Goal: Information Seeking & Learning: Learn about a topic

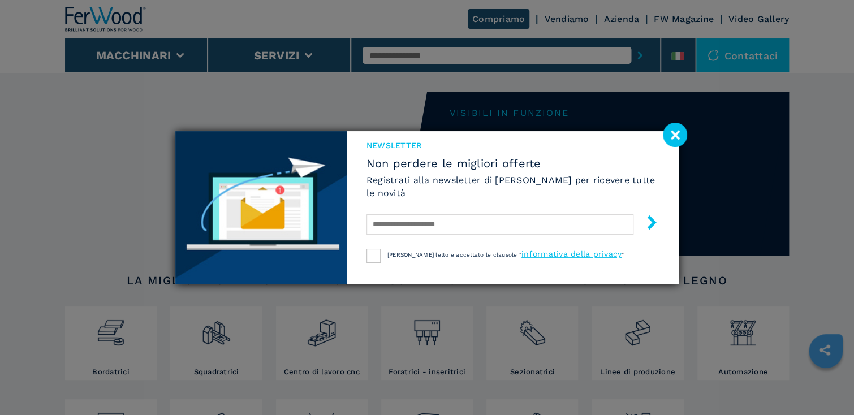
click at [677, 135] on image at bounding box center [675, 135] width 24 height 24
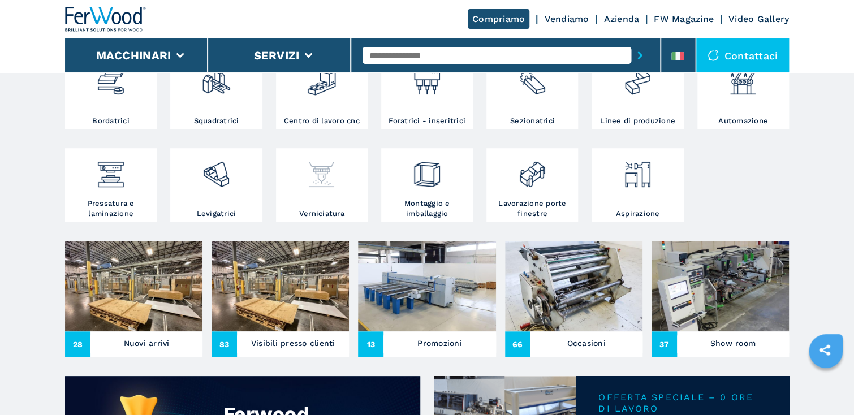
scroll to position [272, 0]
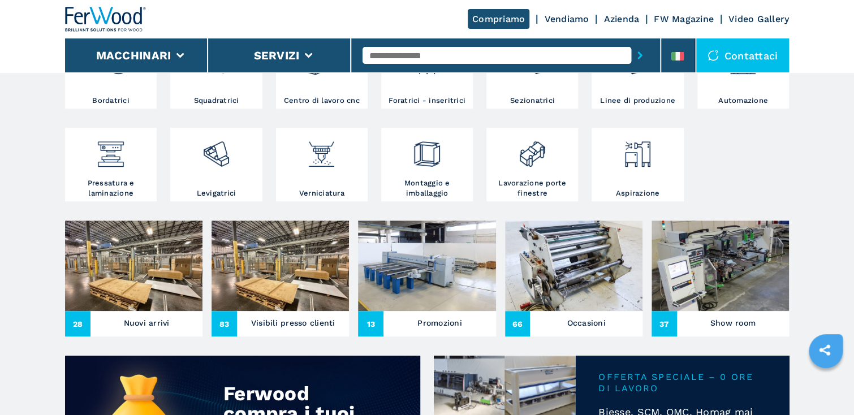
click at [134, 251] on img at bounding box center [133, 266] width 137 height 91
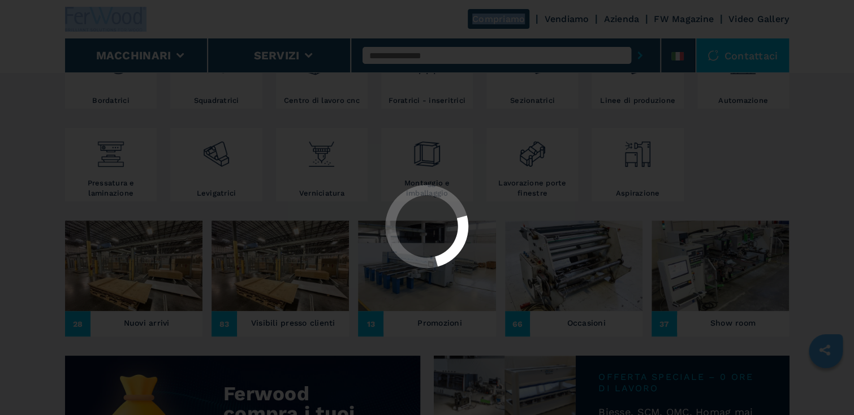
click at [134, 251] on div at bounding box center [427, 227] width 834 height 85
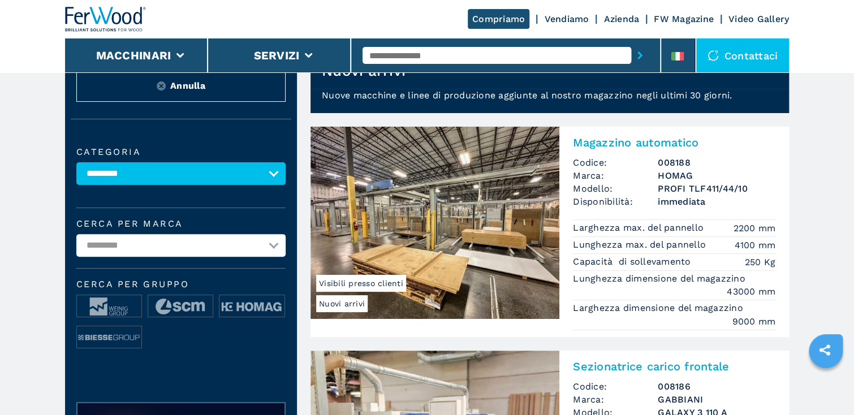
scroll to position [45, 0]
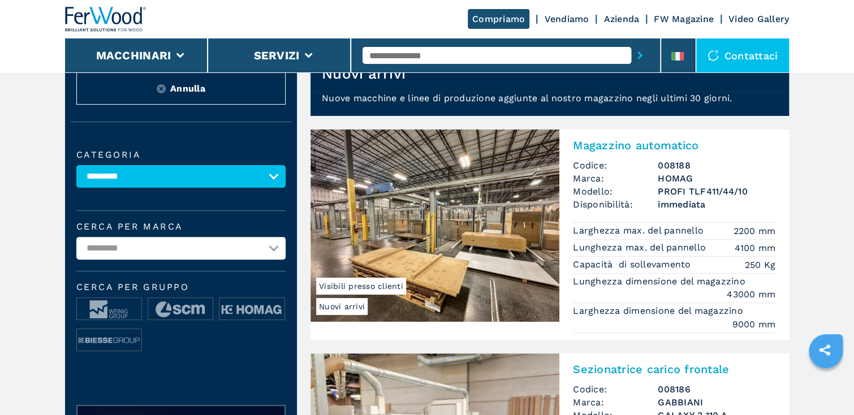
click at [442, 202] on img at bounding box center [435, 226] width 249 height 192
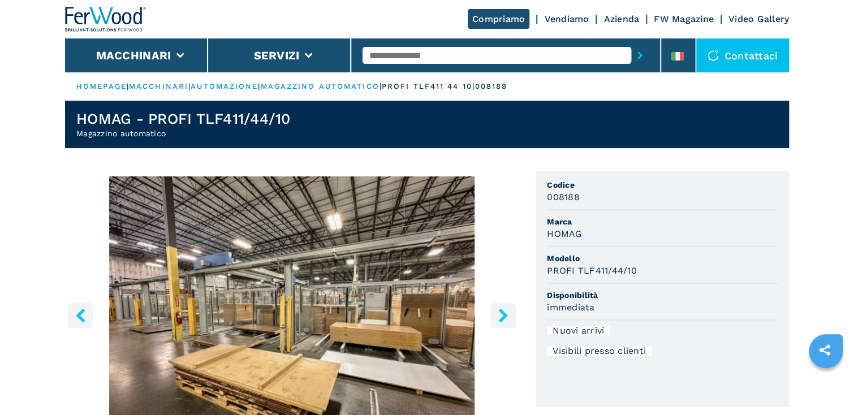
click at [501, 314] on icon "right-button" at bounding box center [503, 315] width 14 height 14
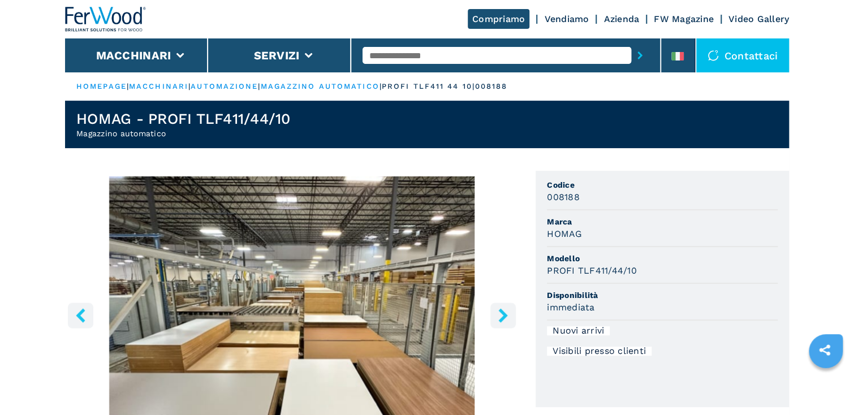
click at [501, 314] on icon "right-button" at bounding box center [503, 315] width 14 height 14
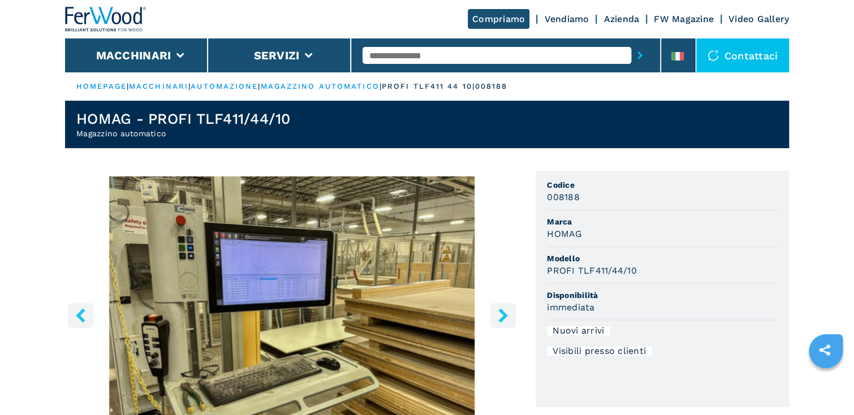
click at [501, 314] on icon "right-button" at bounding box center [503, 315] width 14 height 14
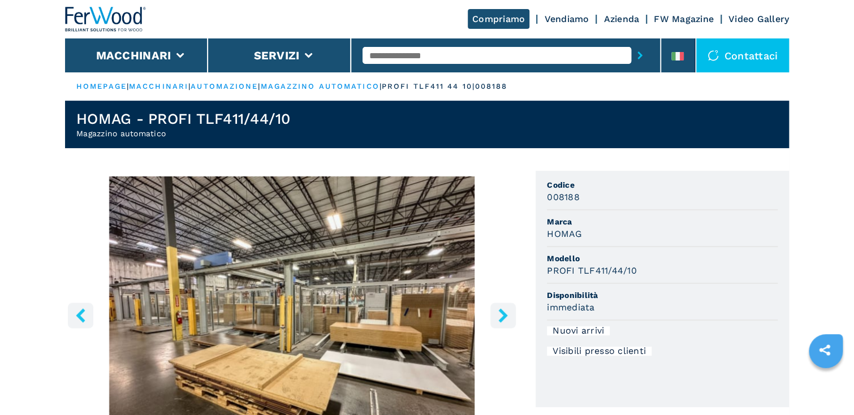
click at [501, 314] on icon "right-button" at bounding box center [503, 315] width 14 height 14
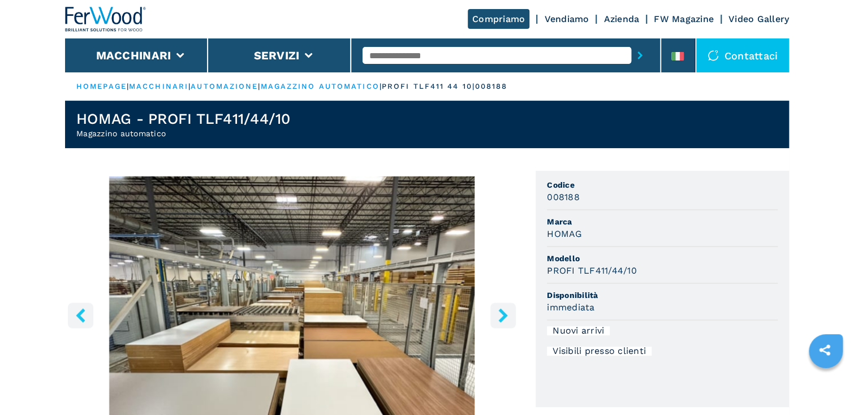
click at [501, 314] on icon "right-button" at bounding box center [503, 315] width 14 height 14
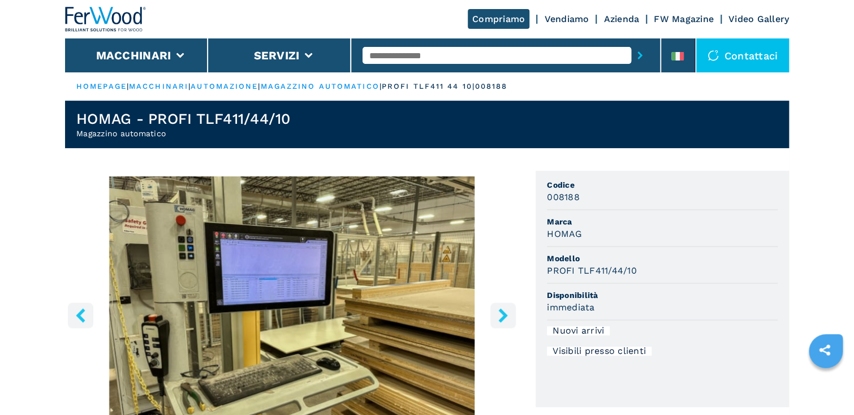
click at [501, 314] on icon "right-button" at bounding box center [503, 315] width 14 height 14
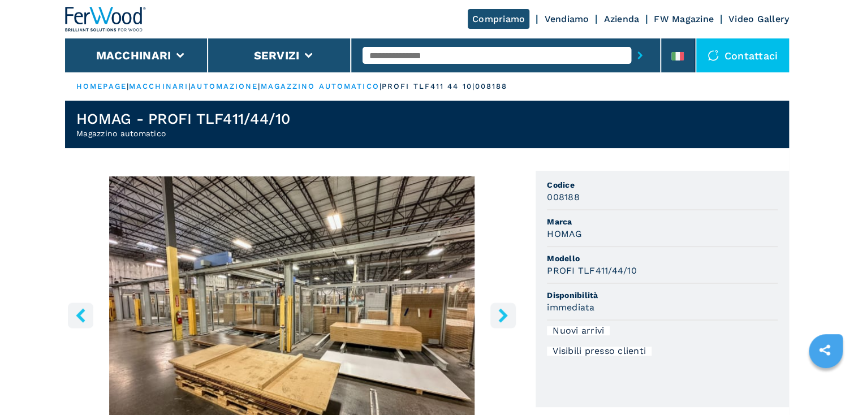
click at [501, 314] on icon "right-button" at bounding box center [503, 315] width 14 height 14
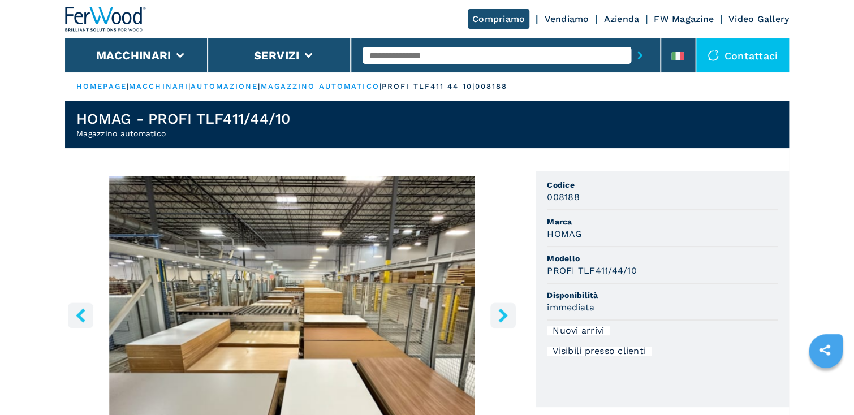
click at [501, 314] on icon "right-button" at bounding box center [503, 315] width 14 height 14
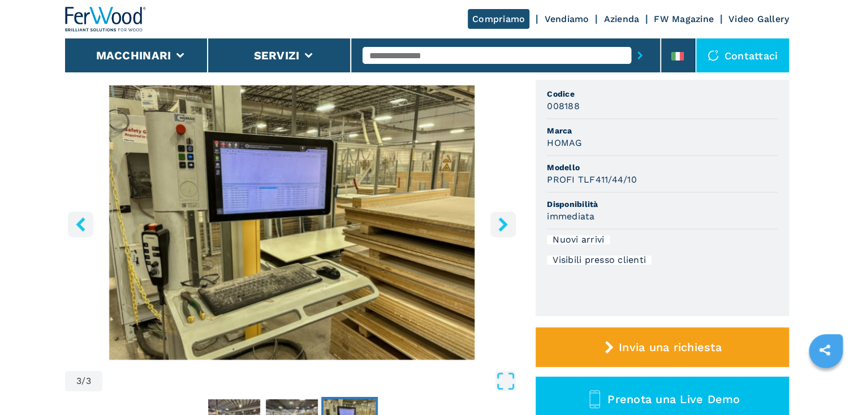
scroll to position [91, 0]
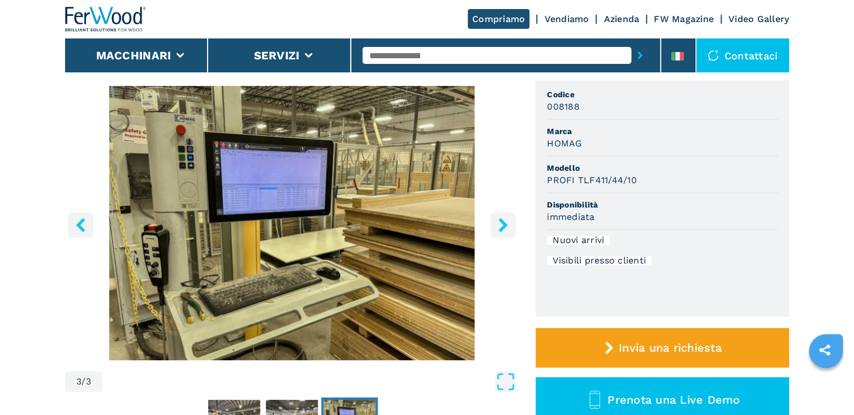
click at [505, 222] on icon "right-button" at bounding box center [502, 225] width 9 height 14
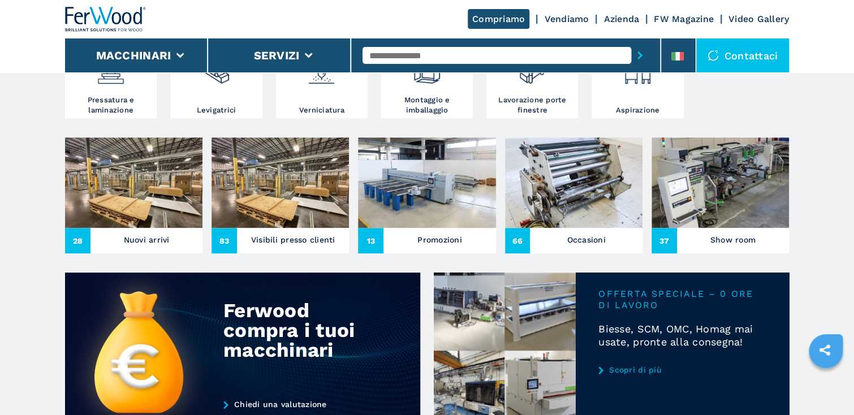
scroll to position [101, 0]
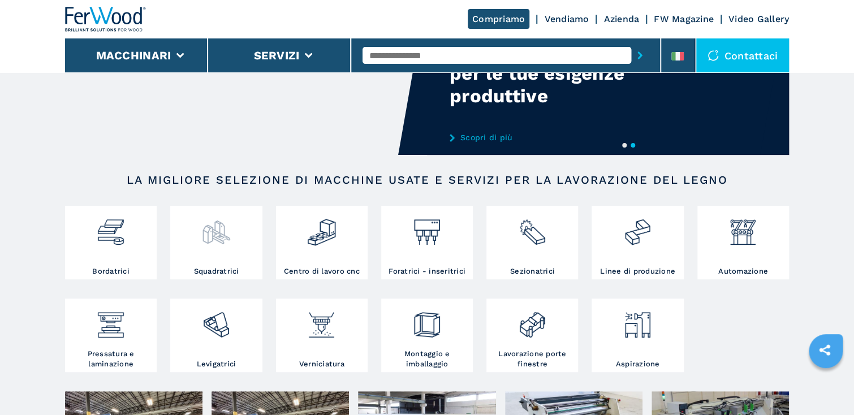
click at [222, 232] on img at bounding box center [216, 228] width 30 height 38
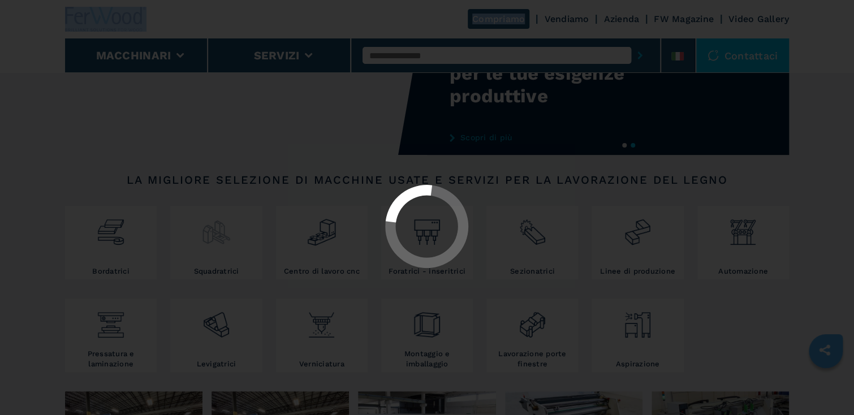
click at [222, 232] on div at bounding box center [427, 227] width 834 height 85
select select "**********"
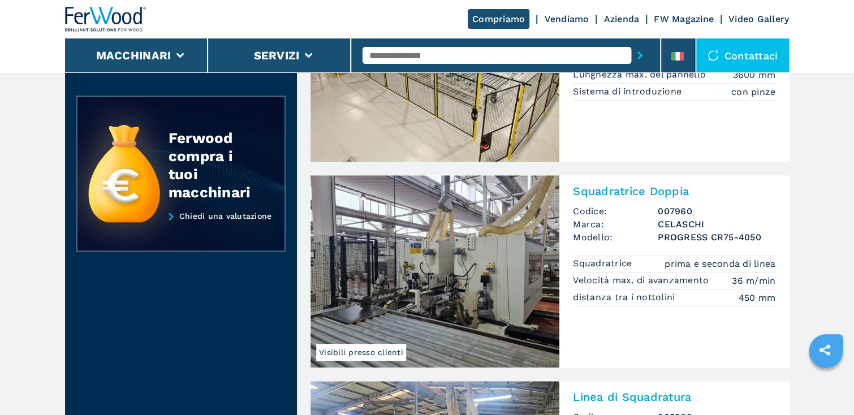
scroll to position [407, 0]
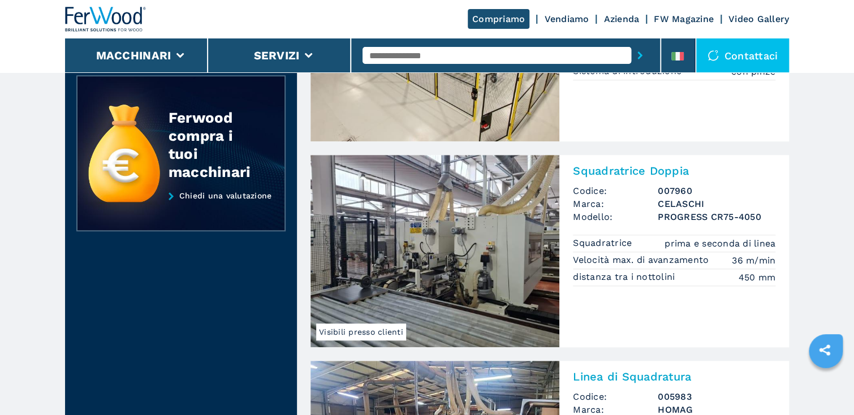
click at [420, 276] on img at bounding box center [435, 251] width 249 height 192
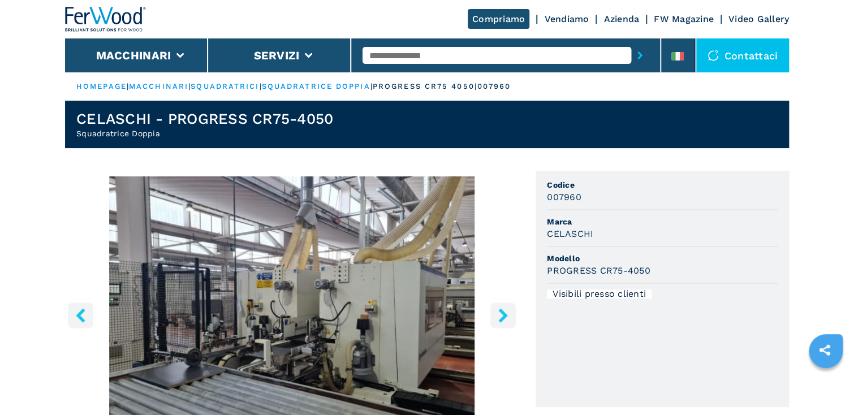
click at [504, 313] on icon "right-button" at bounding box center [502, 315] width 9 height 14
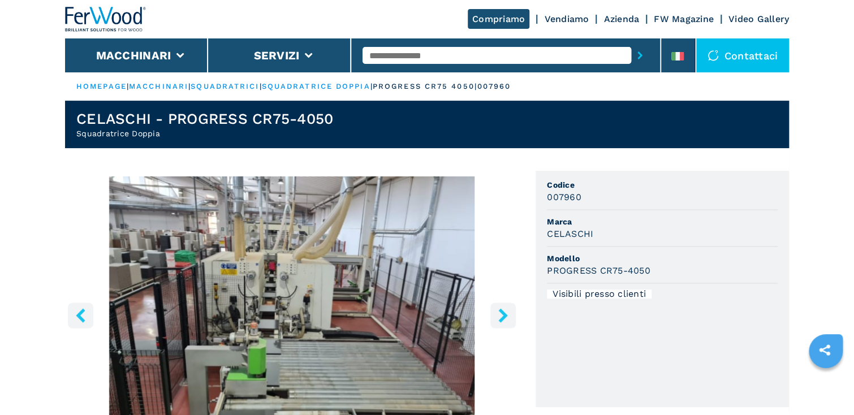
click at [504, 313] on icon "right-button" at bounding box center [502, 315] width 9 height 14
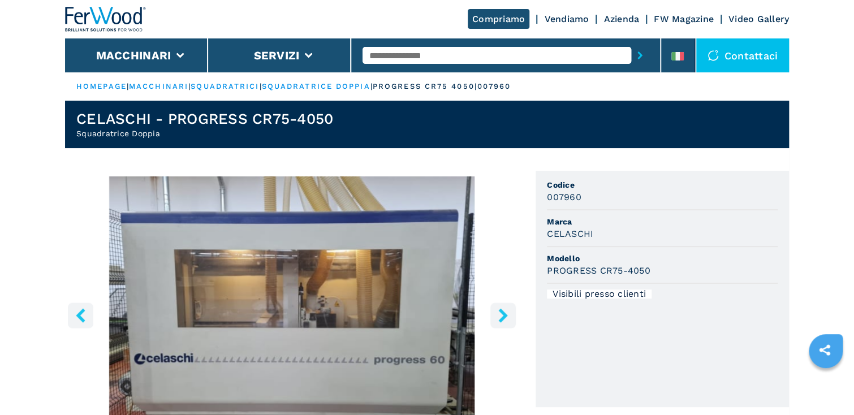
click at [504, 313] on icon "right-button" at bounding box center [502, 315] width 9 height 14
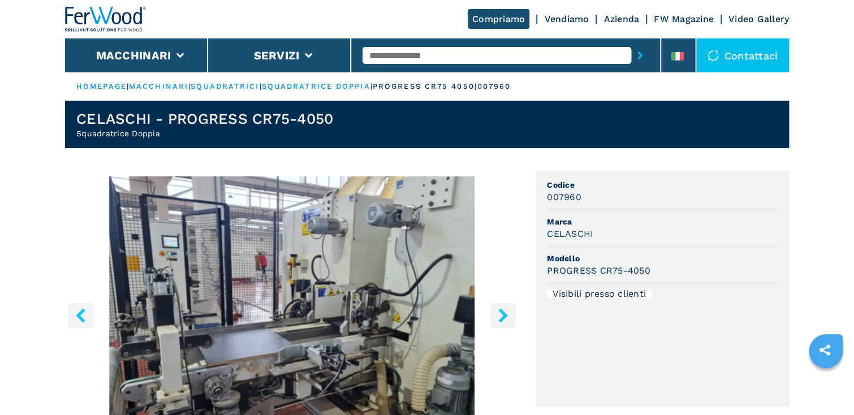
click at [504, 313] on icon "right-button" at bounding box center [502, 315] width 9 height 14
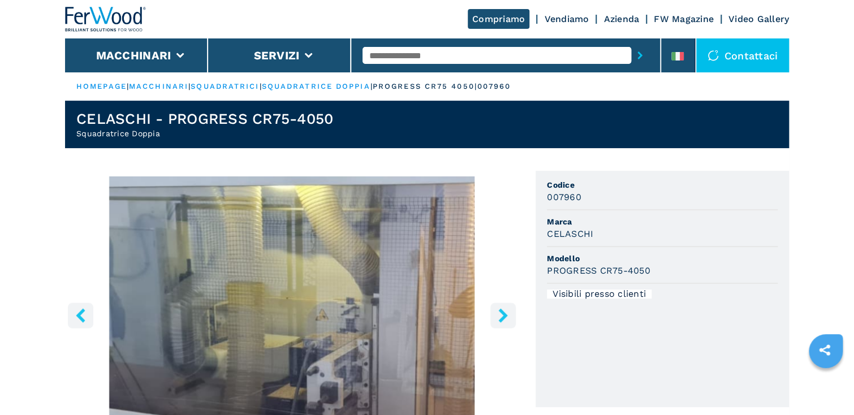
click at [504, 313] on icon "right-button" at bounding box center [502, 315] width 9 height 14
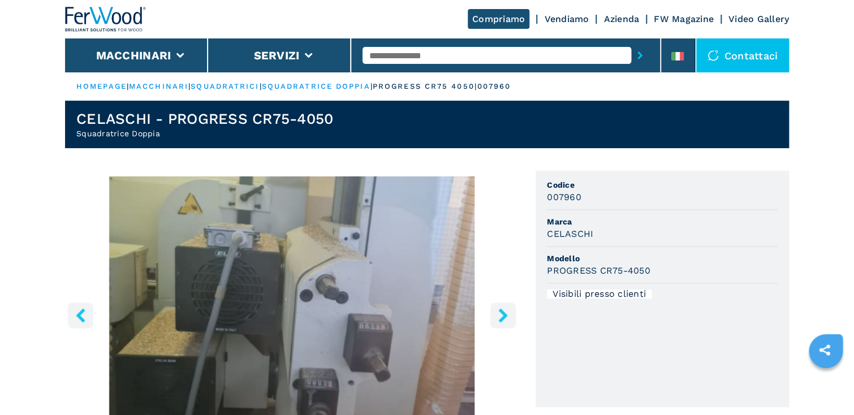
click at [504, 313] on icon "right-button" at bounding box center [502, 315] width 9 height 14
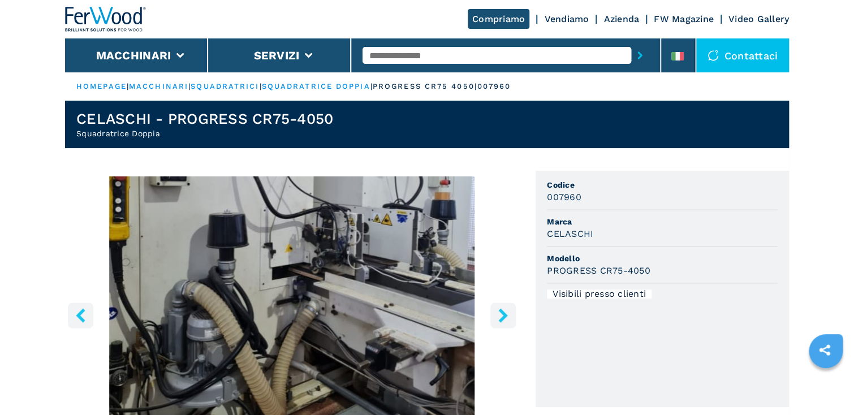
click at [504, 313] on icon "right-button" at bounding box center [502, 315] width 9 height 14
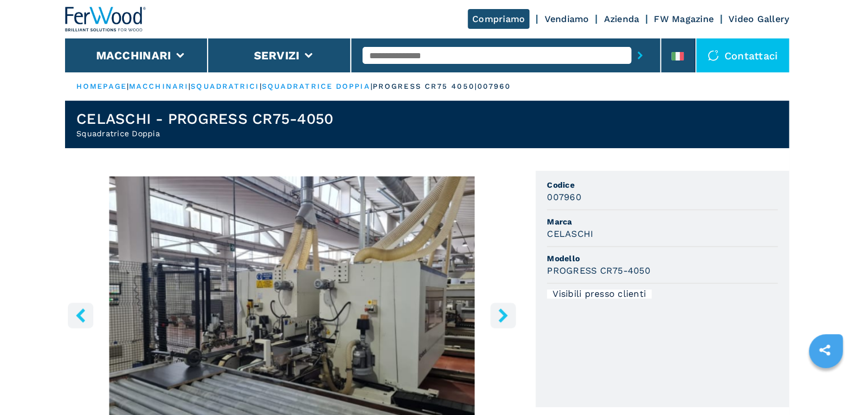
click at [504, 313] on icon "right-button" at bounding box center [502, 315] width 9 height 14
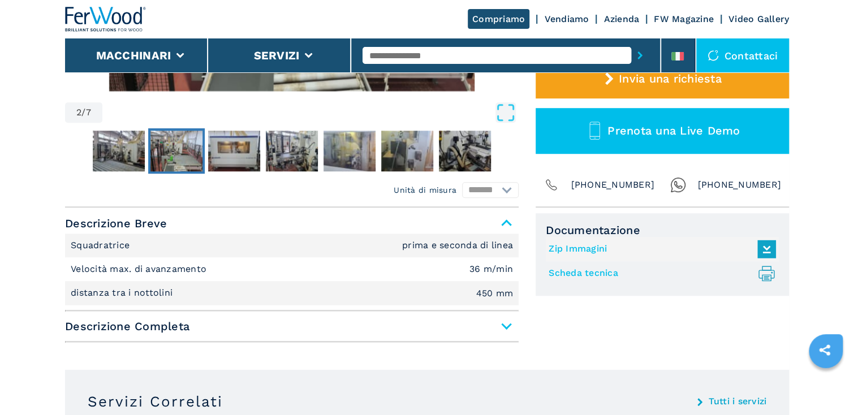
scroll to position [362, 0]
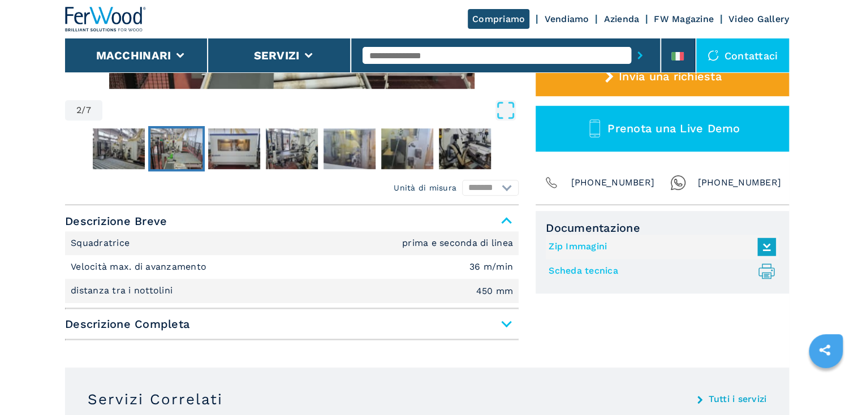
click at [503, 319] on span "Descrizione Completa" at bounding box center [292, 324] width 454 height 20
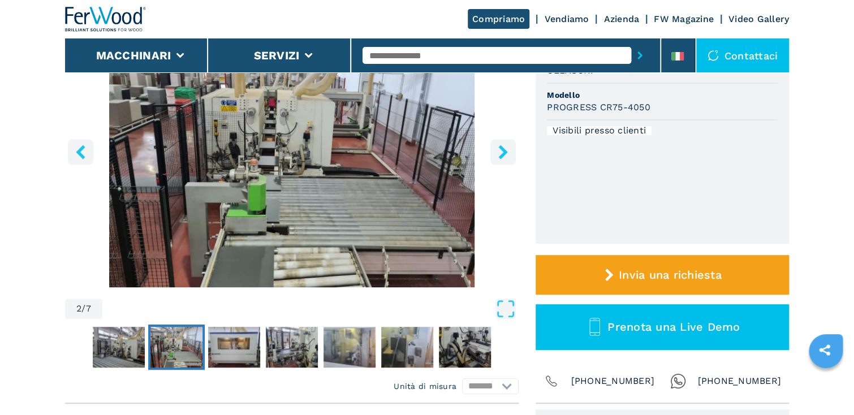
scroll to position [181, 0]
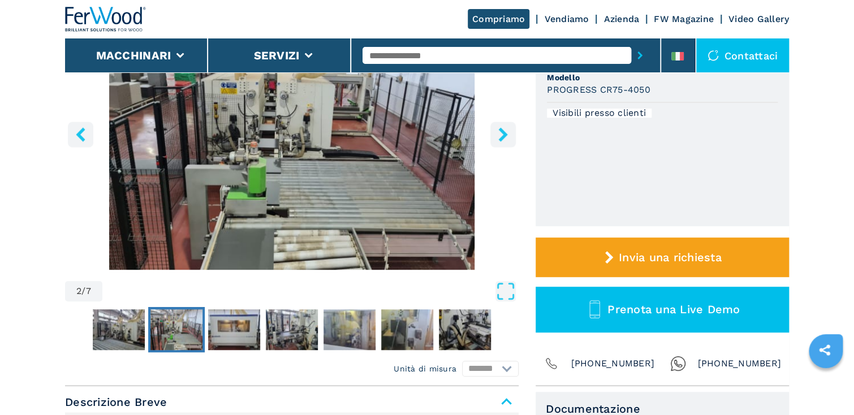
click at [180, 334] on img "Go to Slide 2" at bounding box center [176, 329] width 52 height 41
click at [237, 334] on img "Go to Slide 3" at bounding box center [234, 329] width 52 height 41
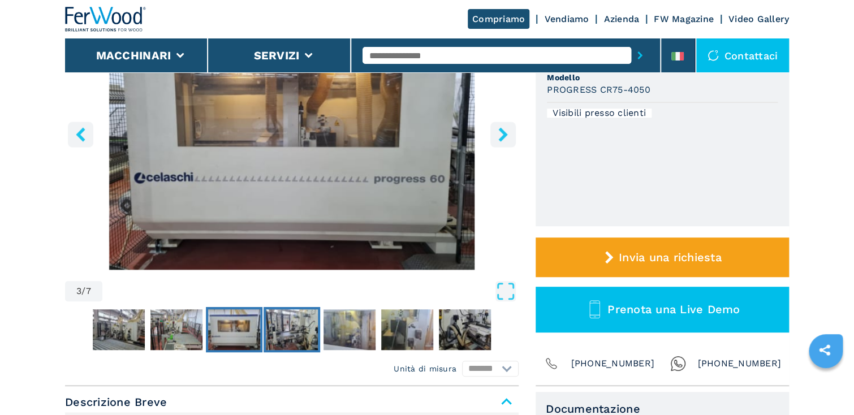
click at [300, 331] on img "Go to Slide 4" at bounding box center [292, 329] width 52 height 41
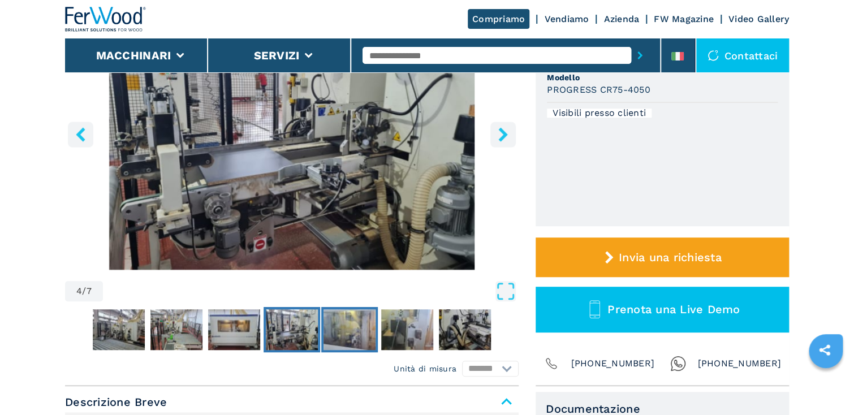
click at [343, 329] on img "Go to Slide 5" at bounding box center [350, 329] width 52 height 41
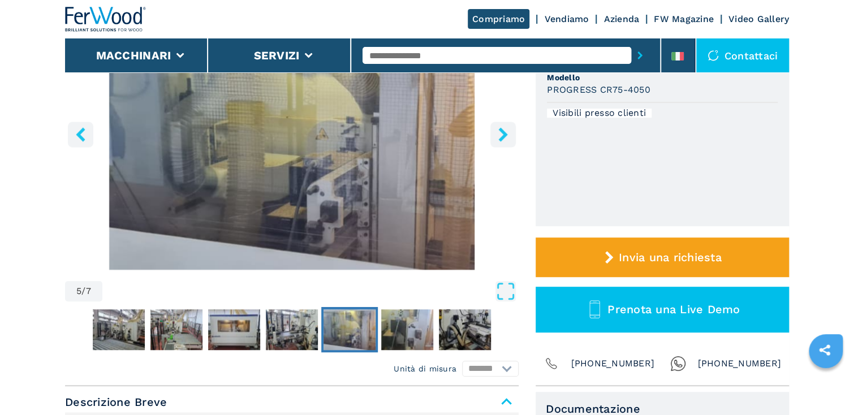
click at [503, 134] on icon "right-button" at bounding box center [502, 134] width 9 height 14
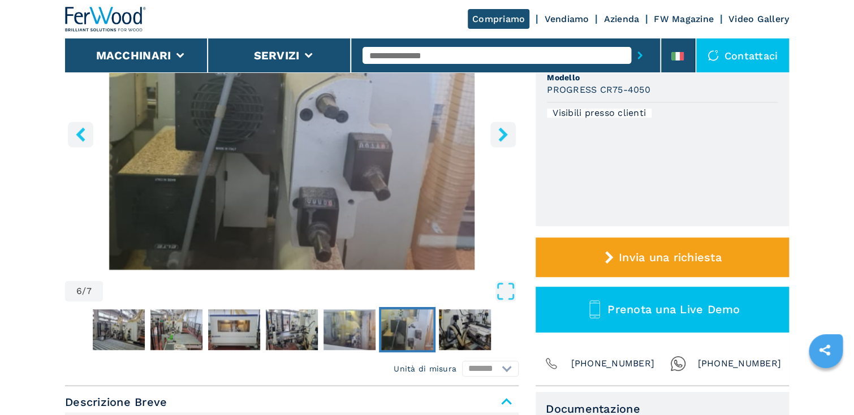
click at [503, 134] on icon "right-button" at bounding box center [502, 134] width 9 height 14
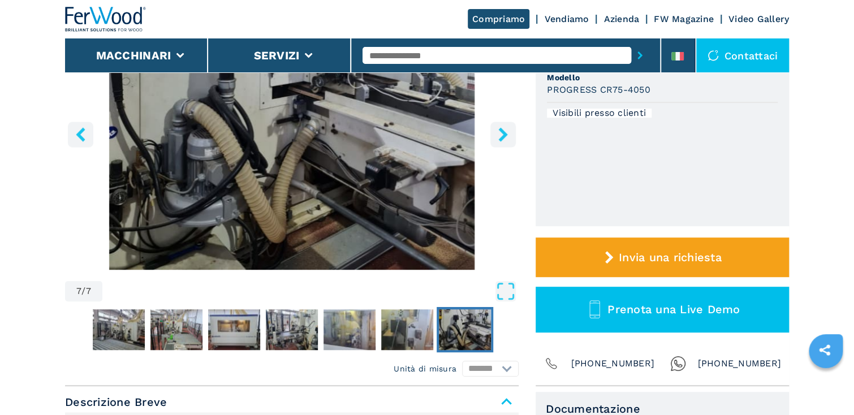
click at [76, 133] on icon "left-button" at bounding box center [81, 134] width 14 height 14
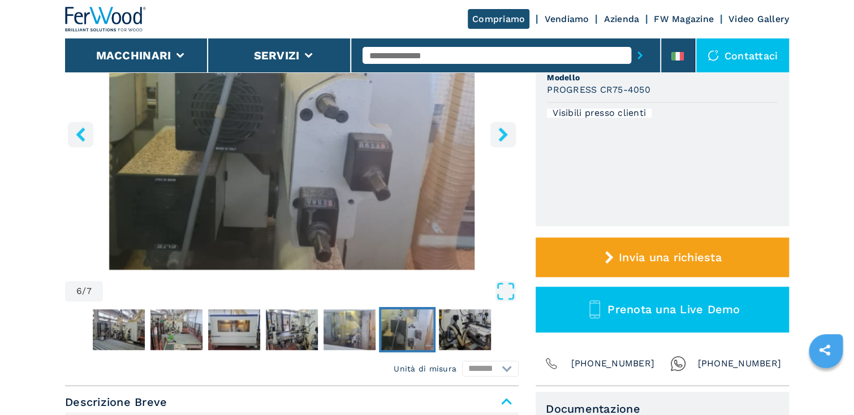
click at [76, 133] on icon "left-button" at bounding box center [81, 134] width 14 height 14
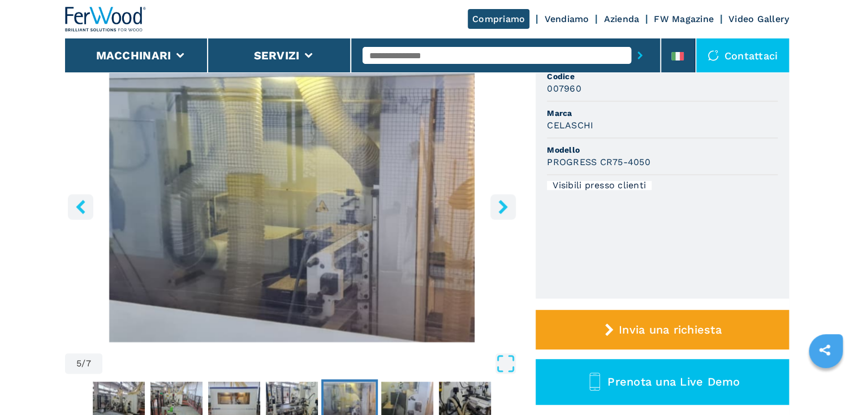
scroll to position [91, 0]
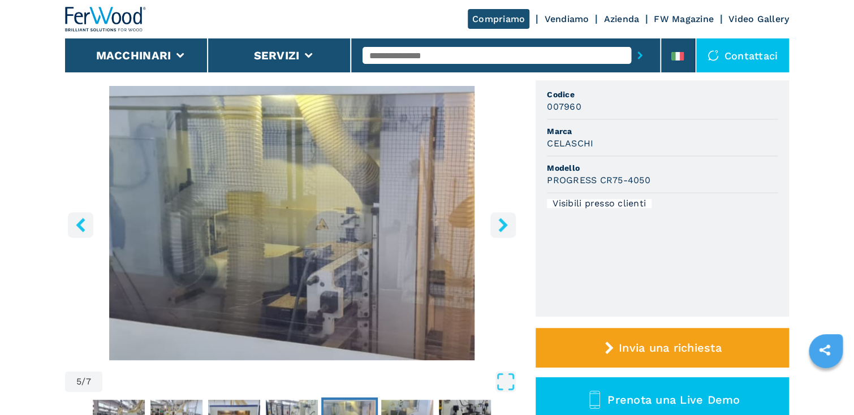
click at [505, 222] on icon "right-button" at bounding box center [502, 225] width 9 height 14
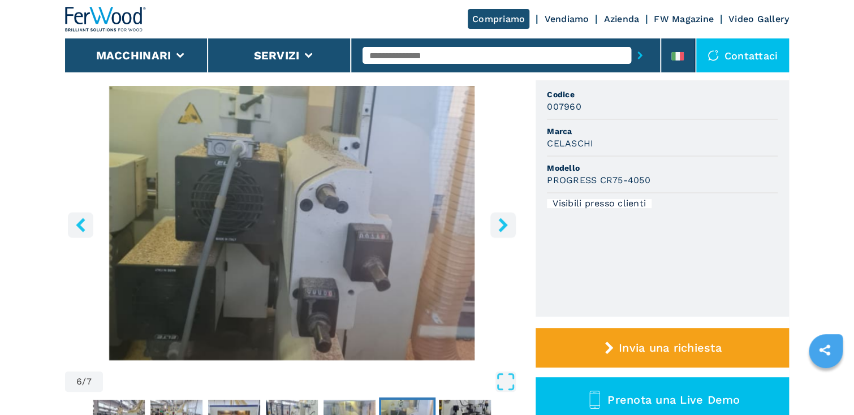
click at [505, 222] on icon "right-button" at bounding box center [502, 225] width 9 height 14
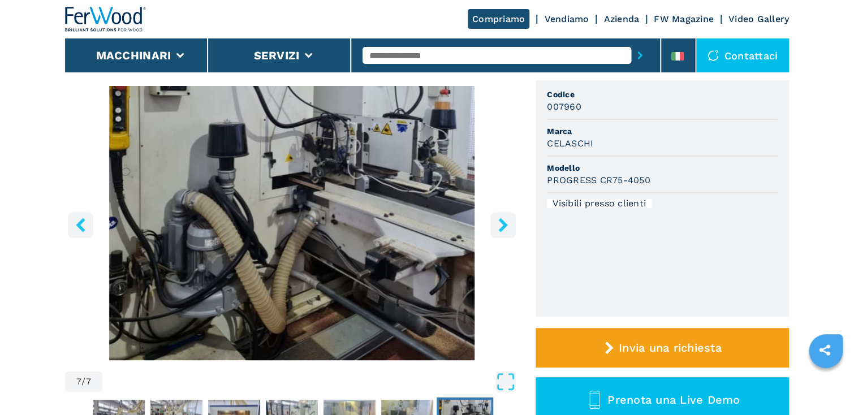
click at [505, 222] on icon "right-button" at bounding box center [502, 225] width 9 height 14
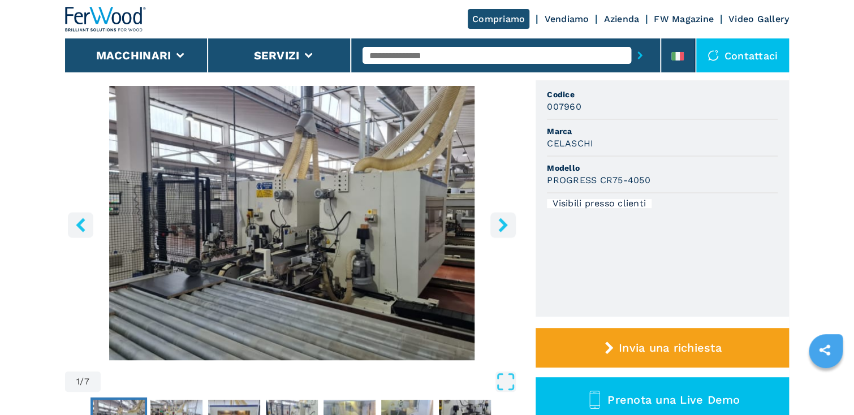
click at [506, 224] on icon "right-button" at bounding box center [502, 225] width 9 height 14
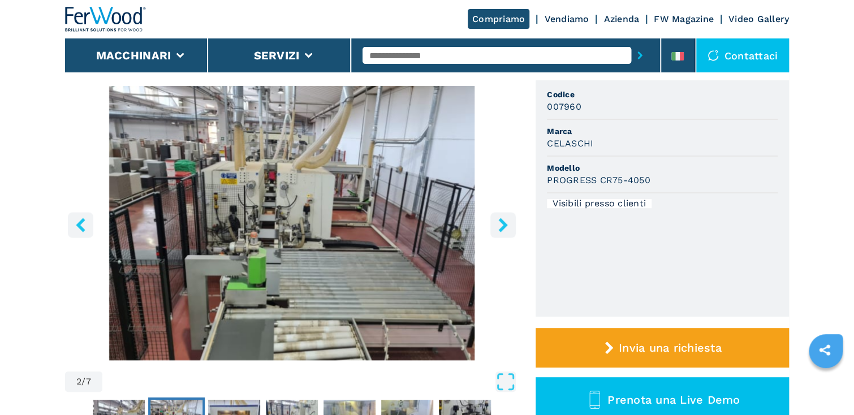
click at [506, 224] on icon "right-button" at bounding box center [502, 225] width 9 height 14
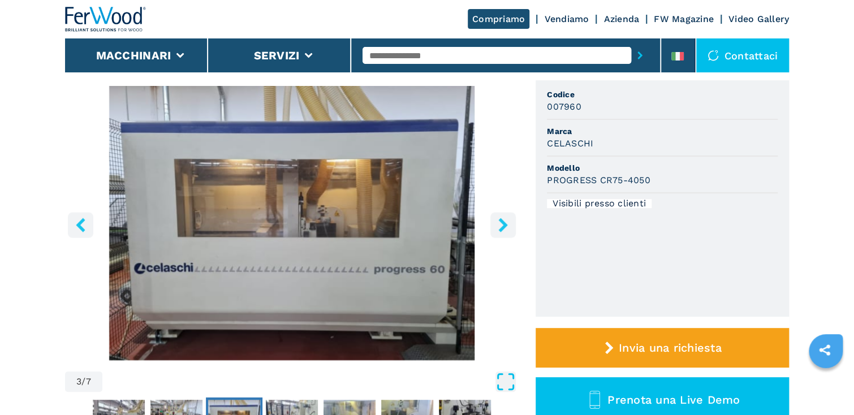
click at [507, 382] on icon "Open Fullscreen" at bounding box center [505, 382] width 20 height 20
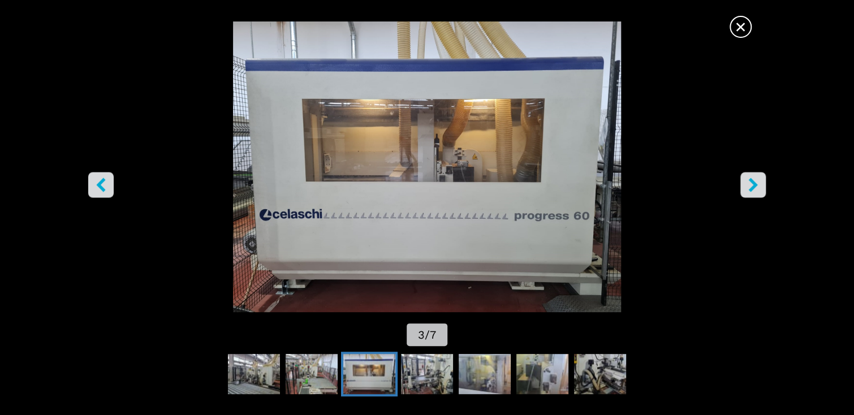
scroll to position [0, 0]
click at [442, 174] on img "Go to Slide 3" at bounding box center [427, 166] width 769 height 291
click at [742, 25] on span "×" at bounding box center [741, 25] width 20 height 20
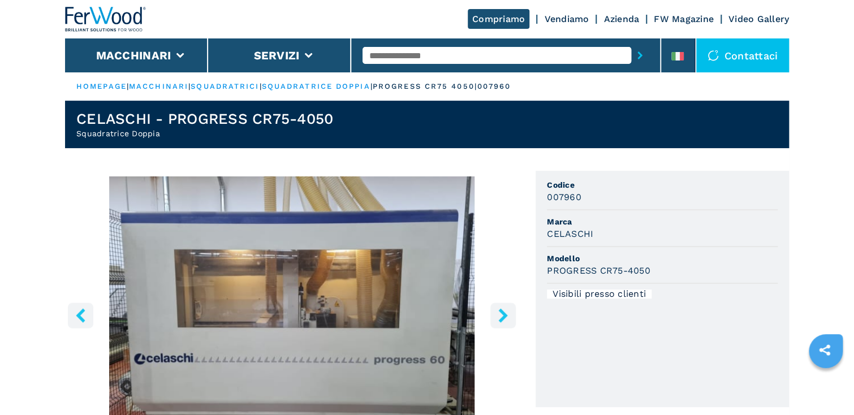
click at [504, 314] on icon "right-button" at bounding box center [502, 315] width 9 height 14
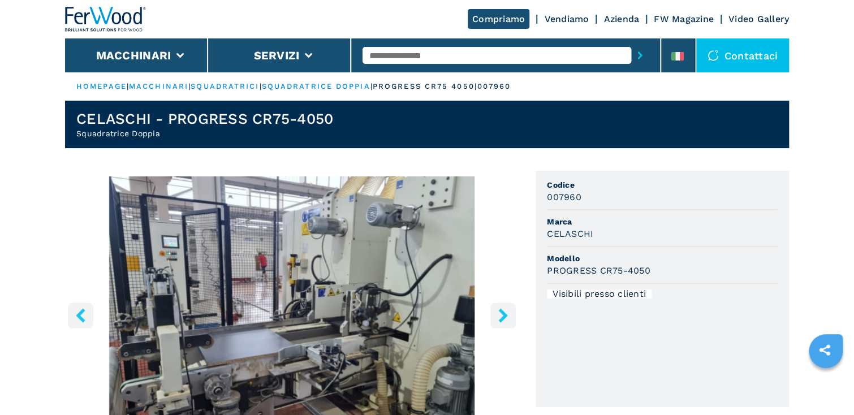
click at [504, 314] on icon "right-button" at bounding box center [502, 315] width 9 height 14
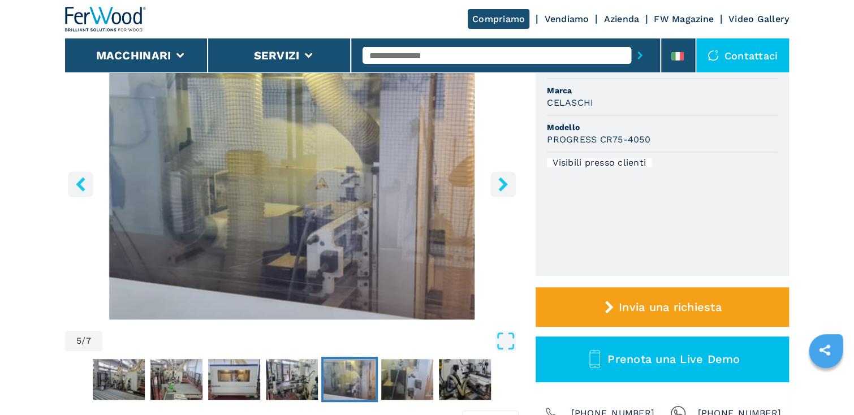
scroll to position [136, 0]
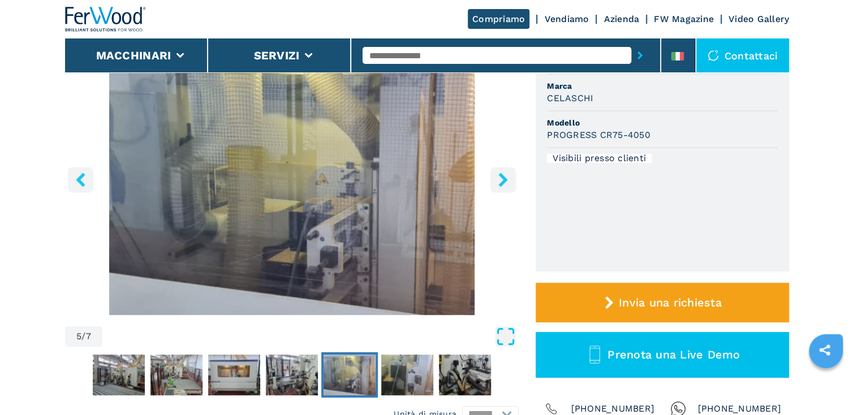
click at [505, 341] on icon "Open Fullscreen" at bounding box center [505, 336] width 20 height 20
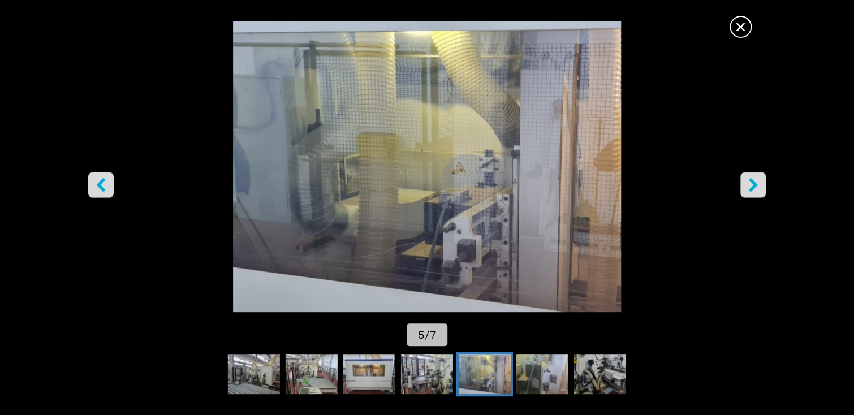
click at [100, 183] on icon "left-button" at bounding box center [100, 185] width 9 height 14
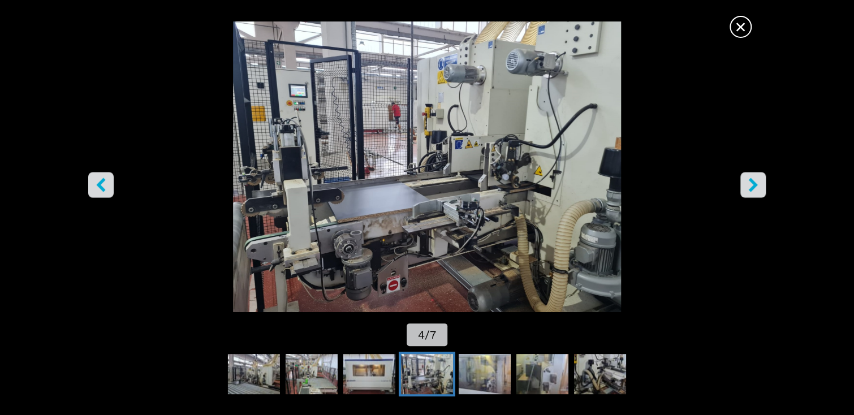
click at [756, 183] on icon "right-button" at bounding box center [753, 185] width 14 height 14
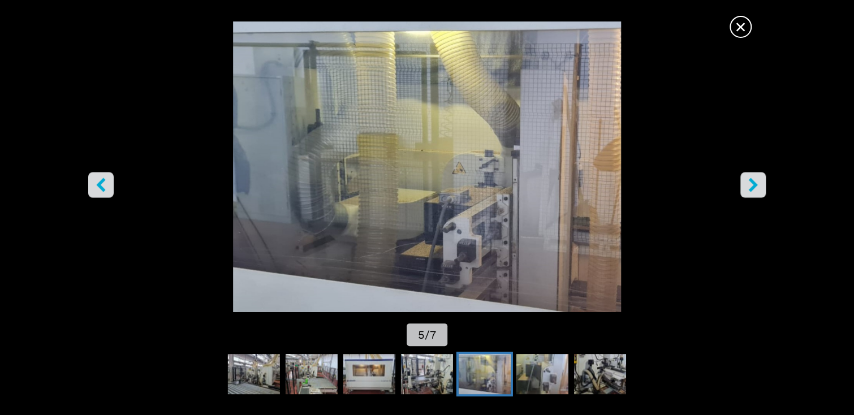
click at [756, 183] on icon "right-button" at bounding box center [753, 185] width 14 height 14
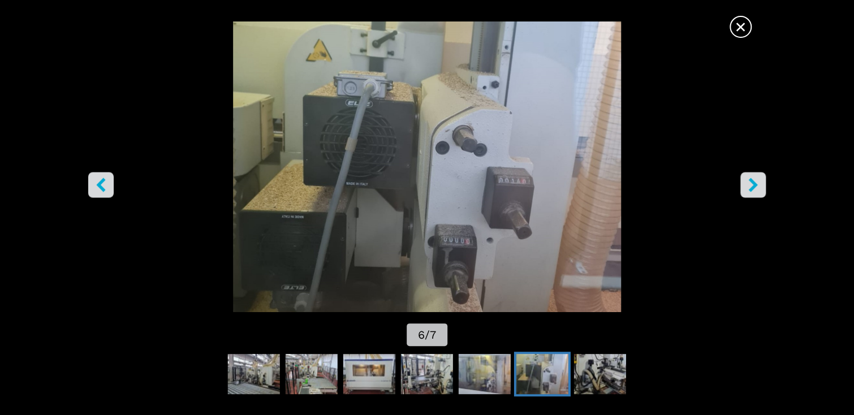
click at [756, 183] on icon "right-button" at bounding box center [753, 185] width 14 height 14
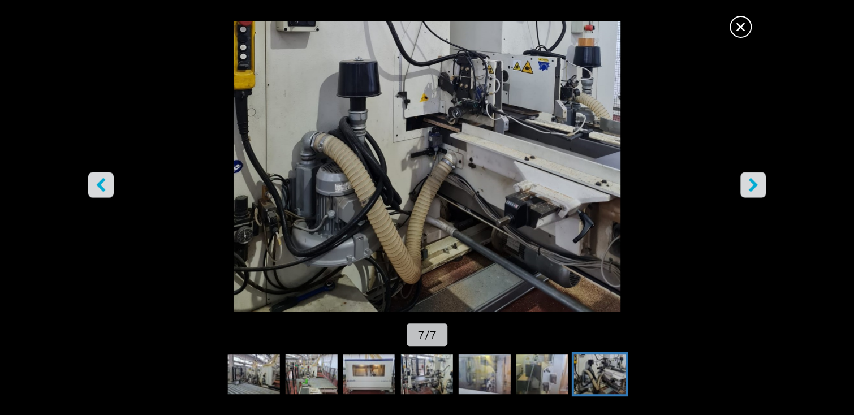
click at [756, 183] on icon "right-button" at bounding box center [753, 185] width 14 height 14
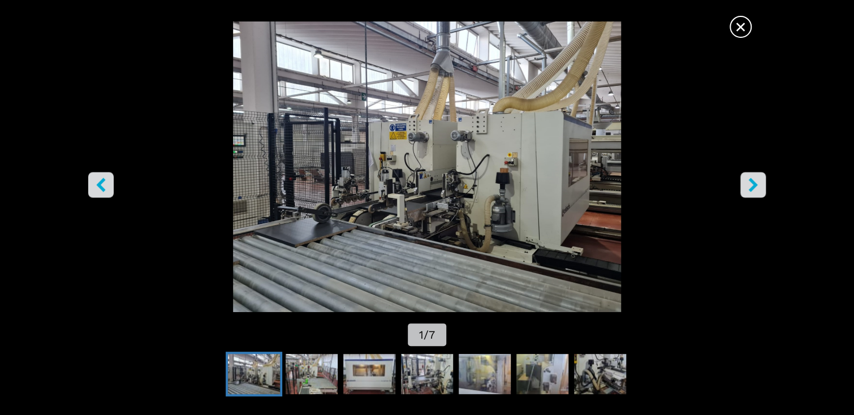
click at [753, 182] on icon "right-button" at bounding box center [752, 185] width 9 height 14
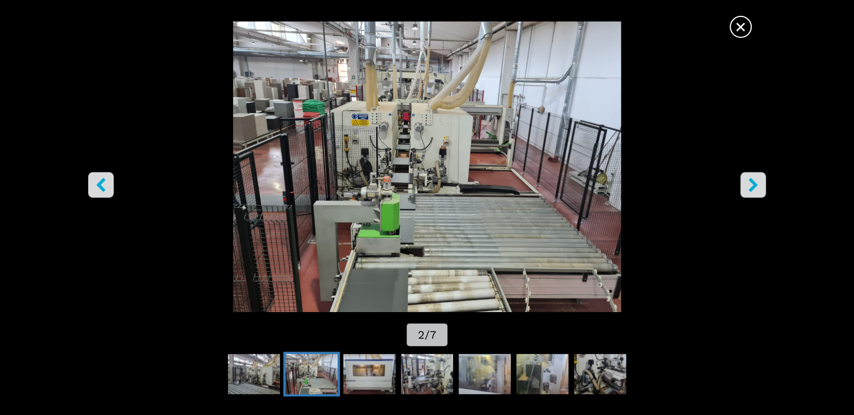
click at [753, 182] on icon "right-button" at bounding box center [752, 185] width 9 height 14
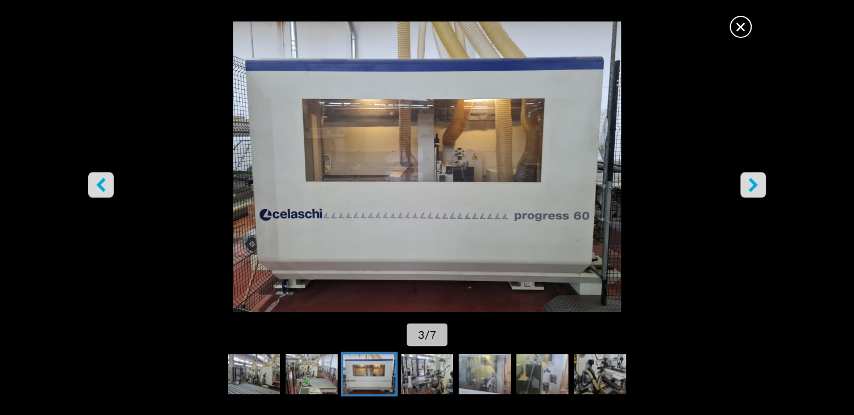
click at [753, 183] on icon "right-button" at bounding box center [752, 185] width 9 height 14
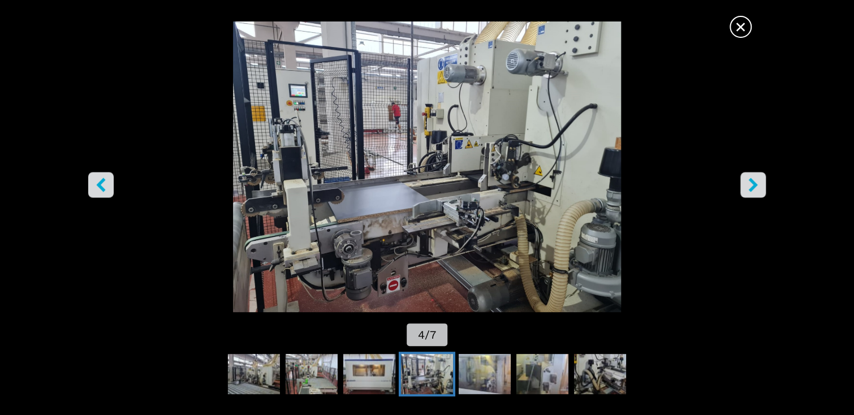
click at [753, 183] on icon "right-button" at bounding box center [752, 185] width 9 height 14
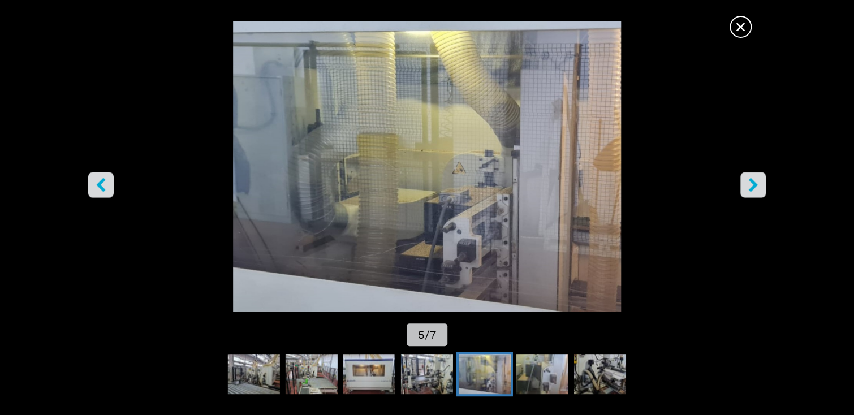
click at [753, 183] on icon "right-button" at bounding box center [752, 185] width 9 height 14
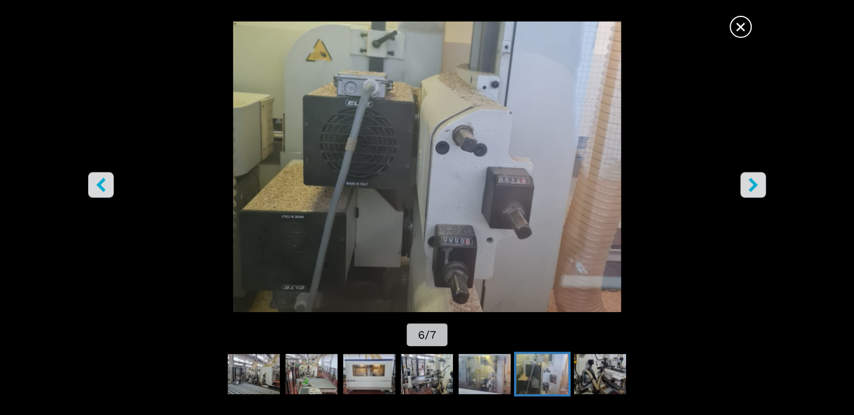
click at [753, 183] on icon "right-button" at bounding box center [752, 185] width 9 height 14
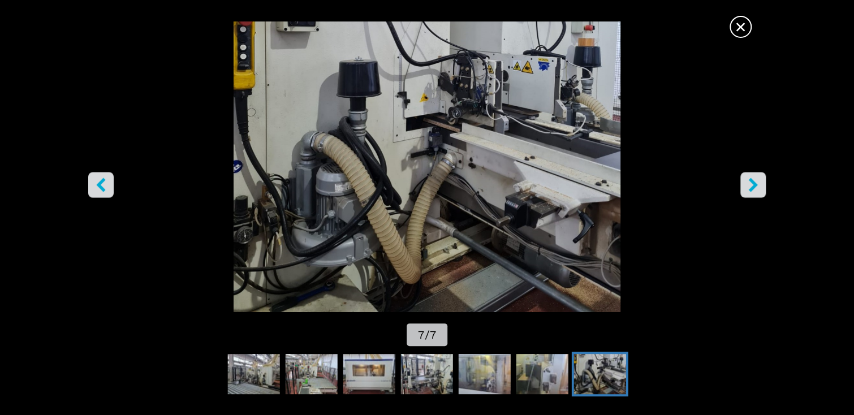
click at [753, 183] on icon "right-button" at bounding box center [752, 185] width 9 height 14
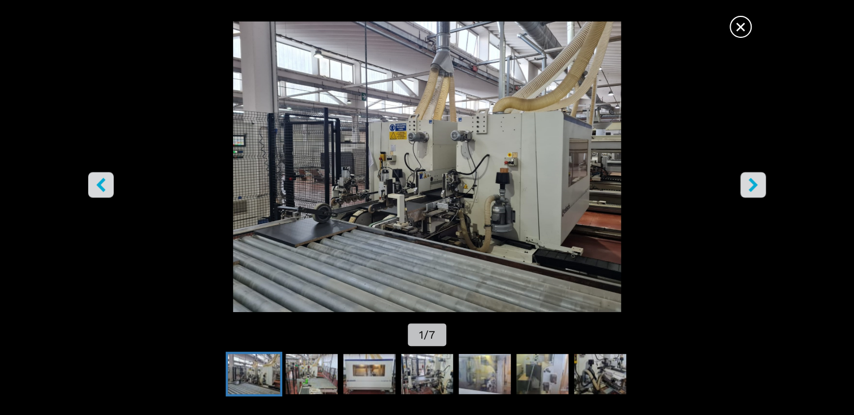
scroll to position [679, 0]
drag, startPoint x: 215, startPoint y: 342, endPoint x: 221, endPoint y: 335, distance: 8.4
click at [218, 338] on div "× 1 / 7" at bounding box center [427, 184] width 854 height 327
click at [222, 315] on div "× 1 / 7" at bounding box center [427, 184] width 854 height 327
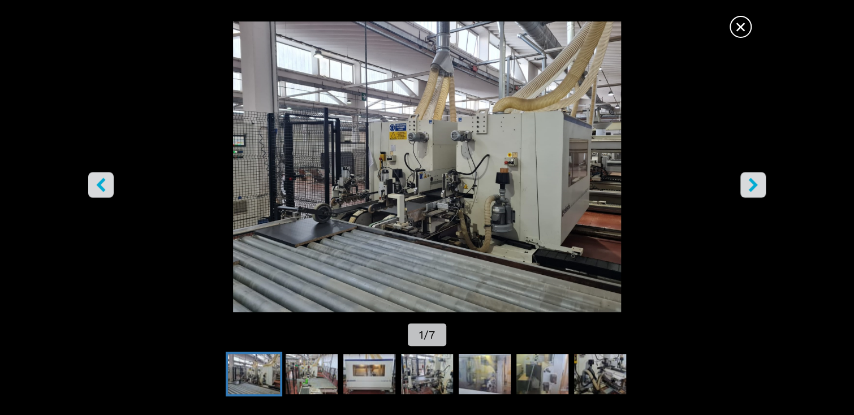
click at [718, 288] on img "Go to Slide 1" at bounding box center [427, 166] width 769 height 291
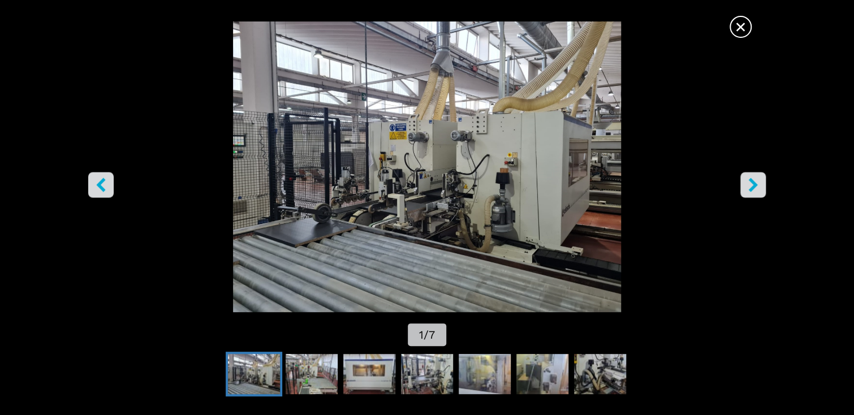
click at [750, 182] on icon "right-button" at bounding box center [752, 185] width 9 height 14
select select "**********"
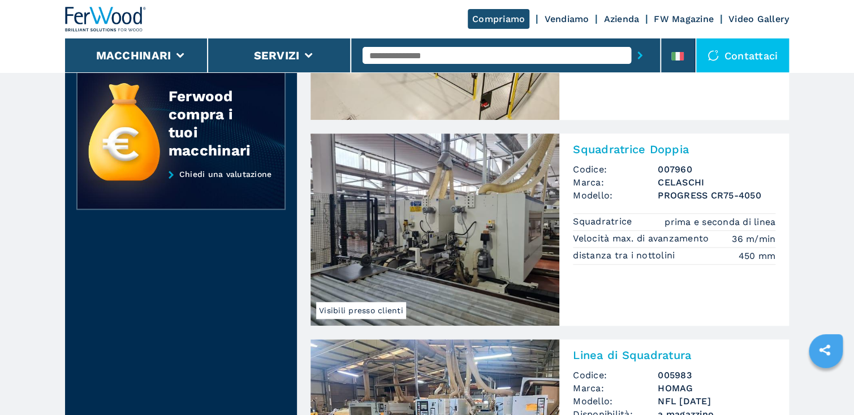
scroll to position [453, 0]
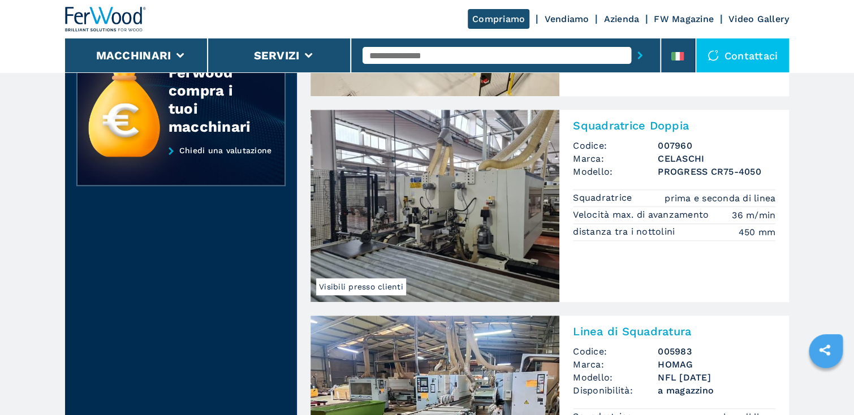
click at [459, 195] on img at bounding box center [435, 206] width 249 height 192
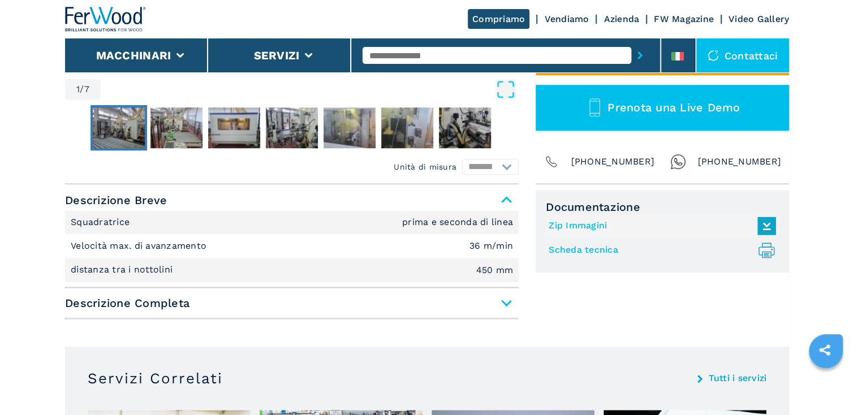
scroll to position [407, 0]
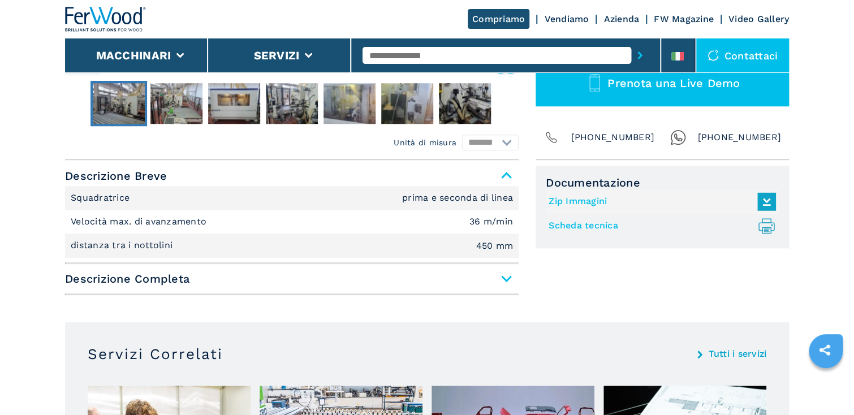
click at [507, 274] on span "Descrizione Completa" at bounding box center [292, 279] width 454 height 20
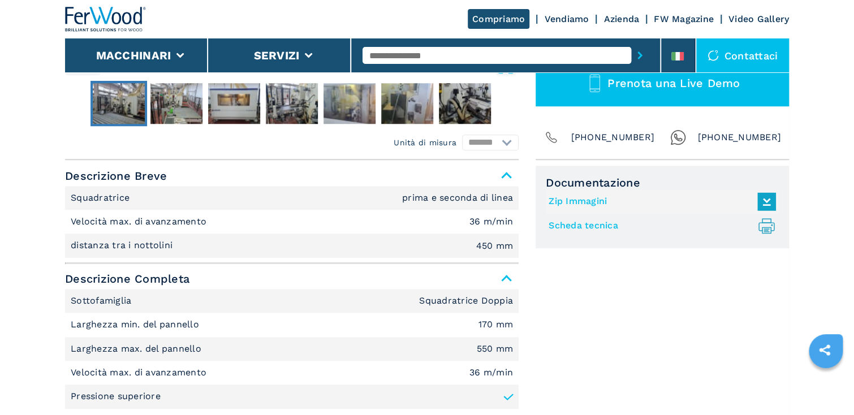
click at [113, 102] on img "Go to Slide 1" at bounding box center [119, 103] width 52 height 41
click at [184, 105] on img "Go to Slide 2" at bounding box center [176, 103] width 52 height 41
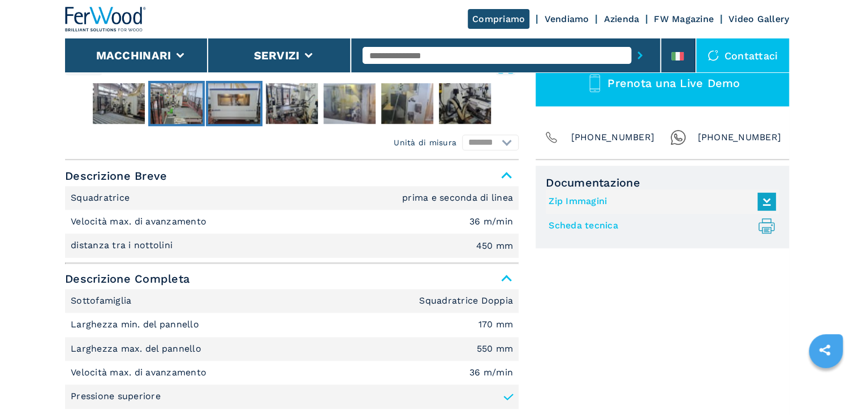
click at [241, 112] on img "Go to Slide 3" at bounding box center [234, 103] width 52 height 41
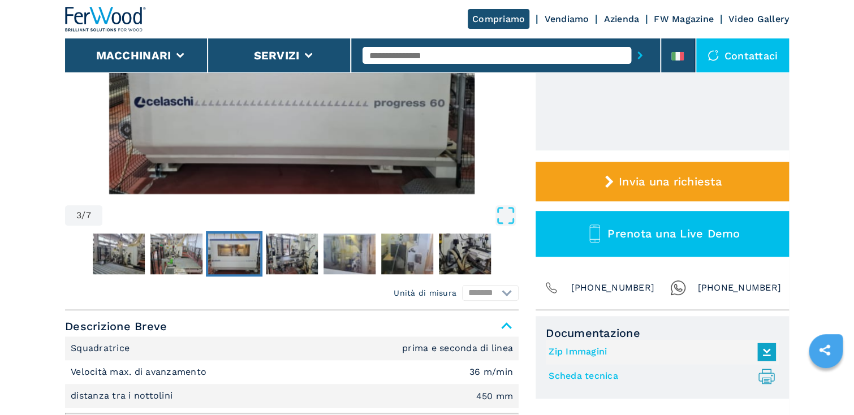
scroll to position [226, 0]
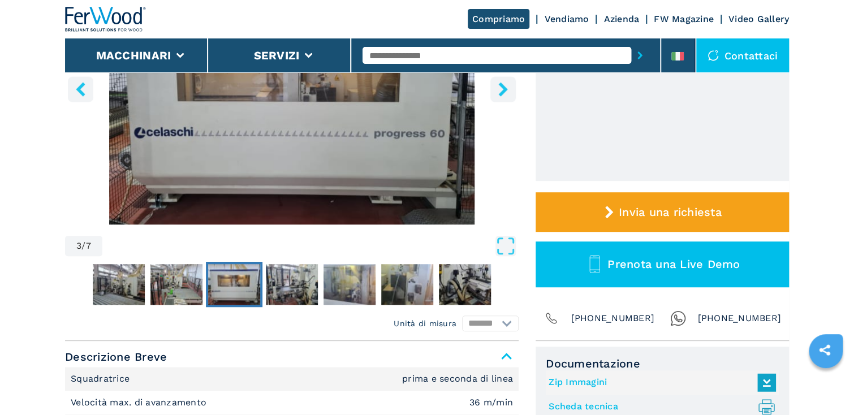
click at [503, 90] on icon "right-button" at bounding box center [502, 89] width 9 height 14
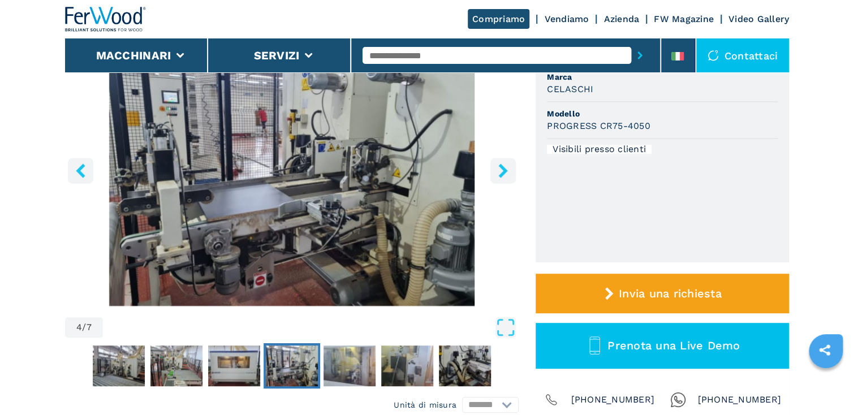
scroll to position [136, 0]
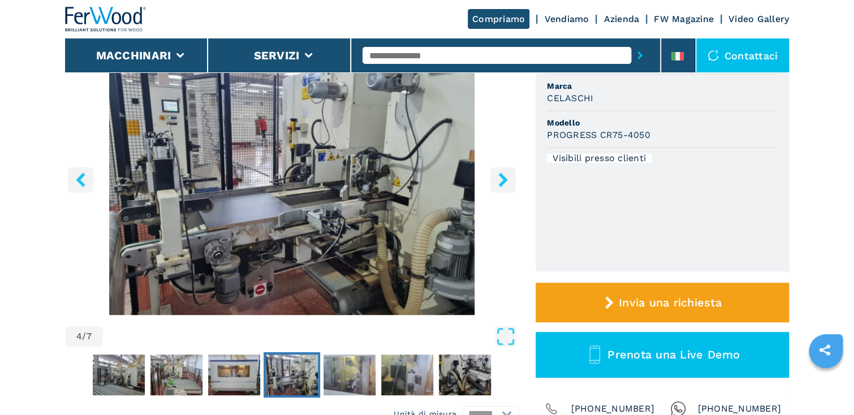
click at [502, 179] on icon "right-button" at bounding box center [503, 180] width 14 height 14
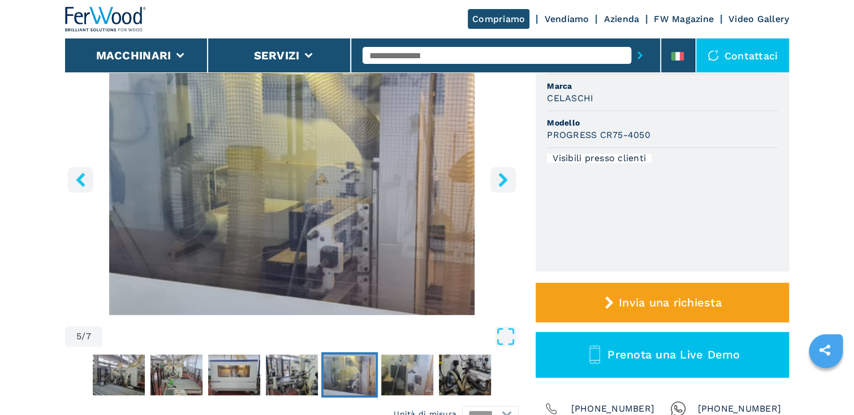
click at [502, 179] on icon "right-button" at bounding box center [503, 180] width 14 height 14
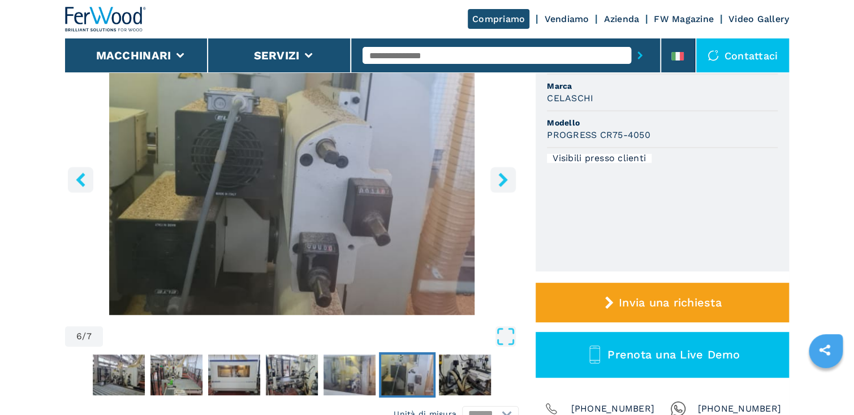
click at [502, 179] on icon "right-button" at bounding box center [503, 180] width 14 height 14
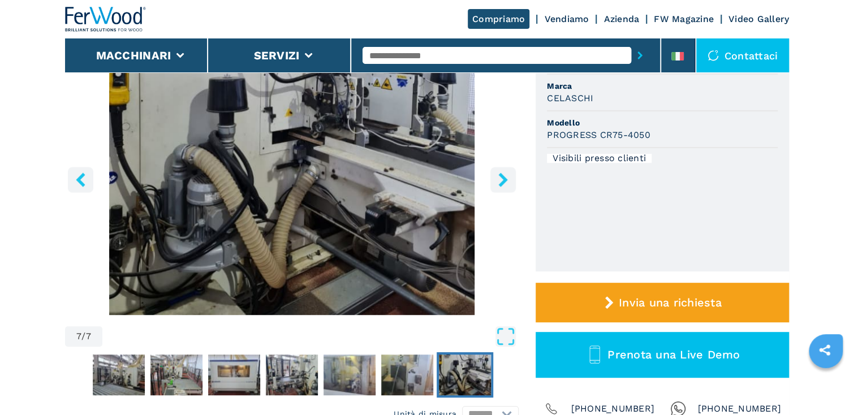
click at [502, 179] on icon "right-button" at bounding box center [503, 180] width 14 height 14
